Goal: Ask a question

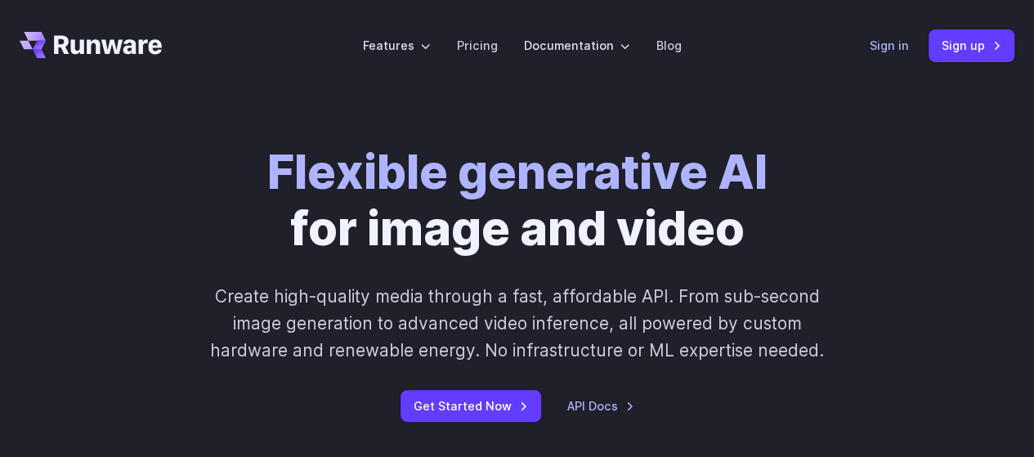
drag, startPoint x: 0, startPoint y: 0, endPoint x: 883, endPoint y: 45, distance: 883.8
click at [883, 45] on link "Sign in" at bounding box center [889, 45] width 39 height 19
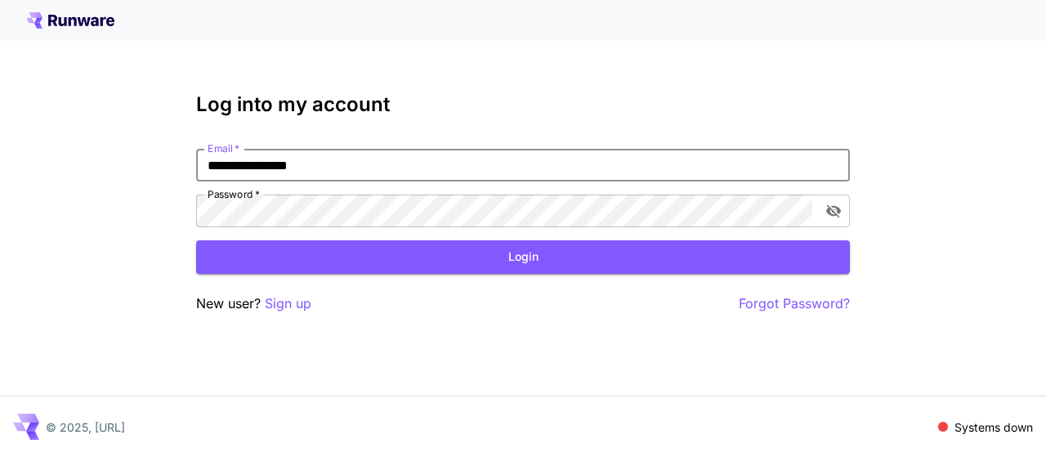
type input "**********"
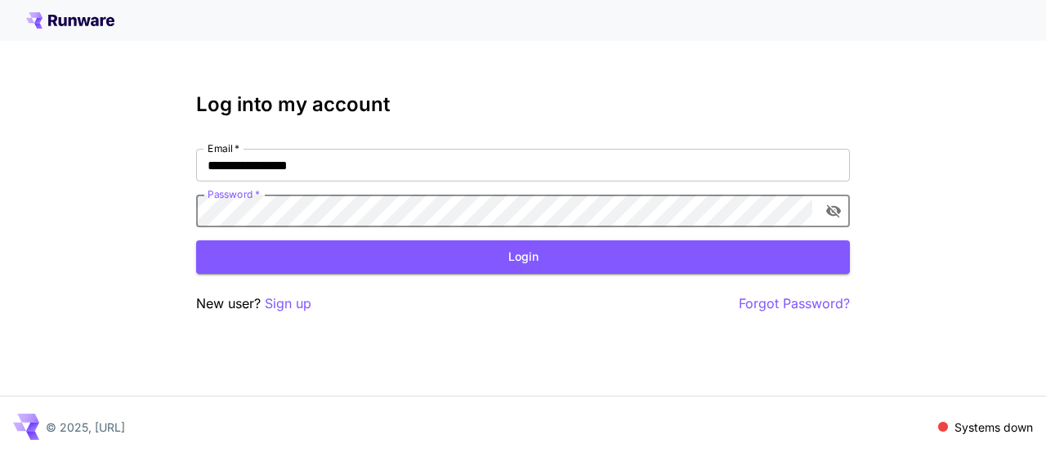
click button "Login" at bounding box center [523, 257] width 654 height 34
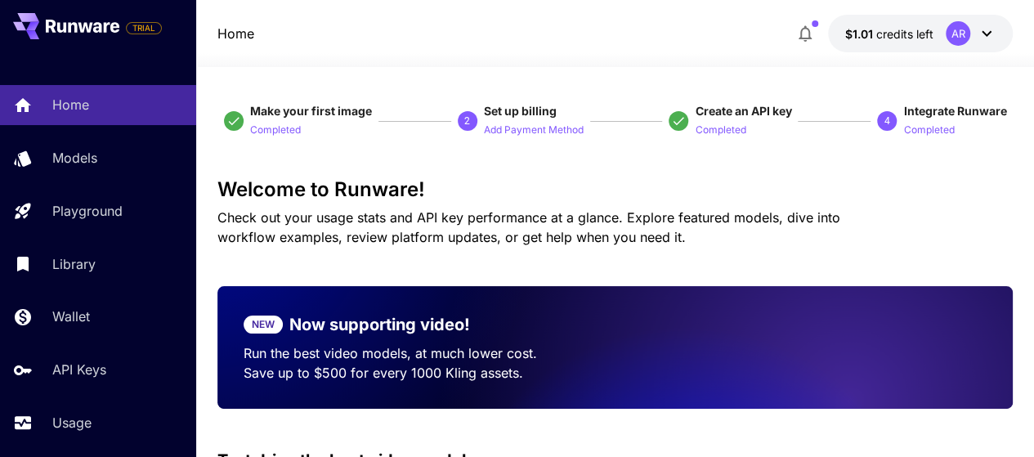
click at [932, 30] on button "$1.01 credits left AR" at bounding box center [920, 34] width 185 height 38
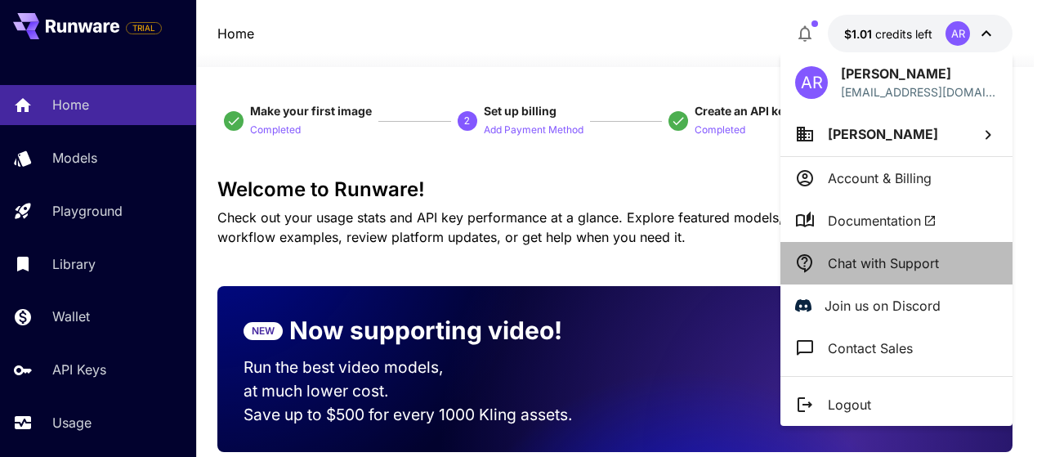
click at [869, 262] on p "Chat with Support" at bounding box center [883, 263] width 111 height 20
